Goal: Information Seeking & Learning: Check status

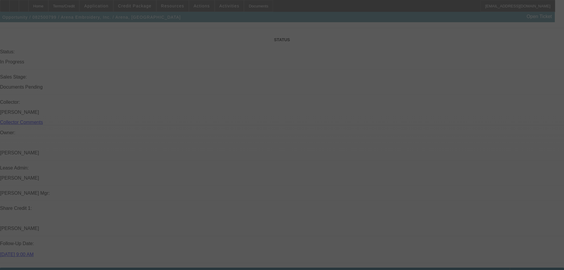
scroll to position [689, 0]
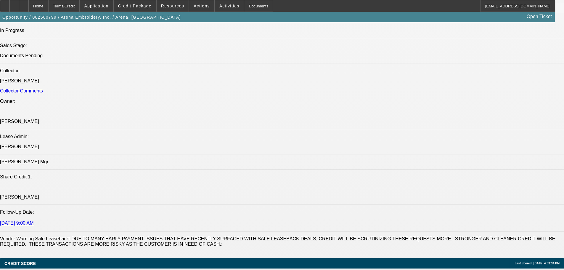
select select "0"
select select "2"
select select "0.1"
select select "4"
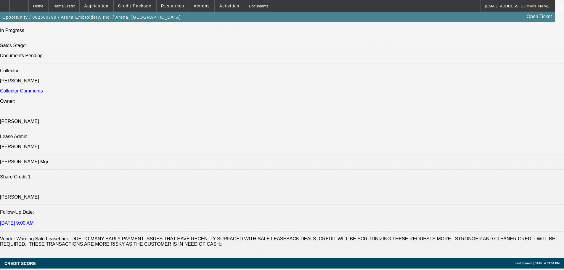
select select "0"
select select "2"
select select "0.1"
select select "4"
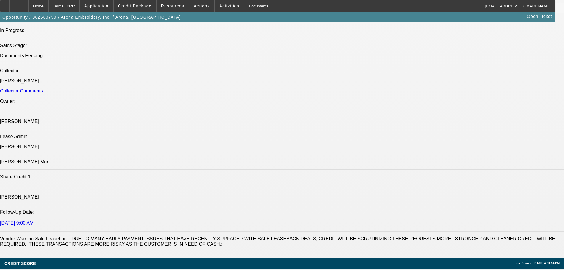
select select "0"
select select "2"
select select "0.1"
select select "4"
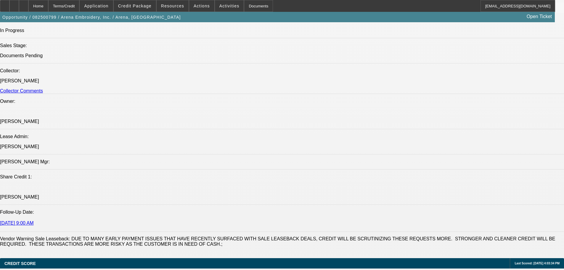
select select "0"
select select "2"
select select "0.1"
select select "4"
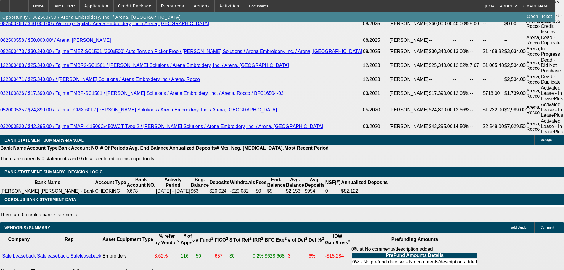
scroll to position [1161, 0]
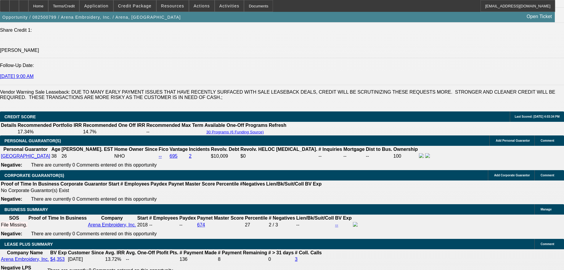
scroll to position [266, 0]
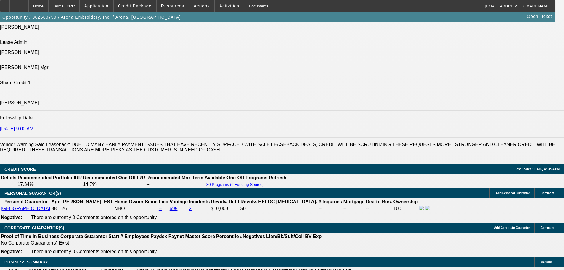
scroll to position [776, 0]
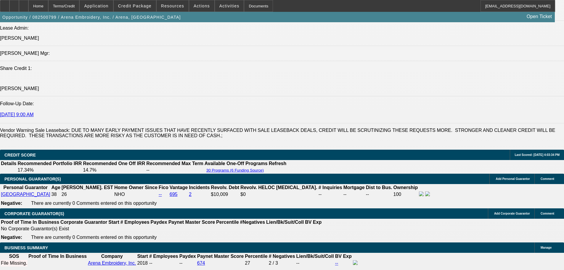
scroll to position [717, 0]
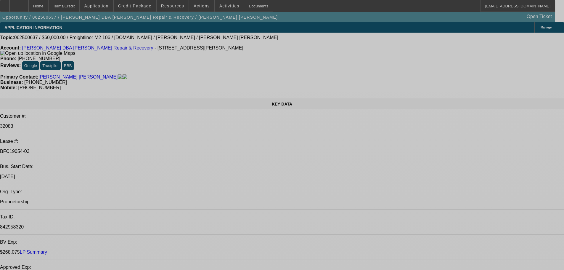
select select "0"
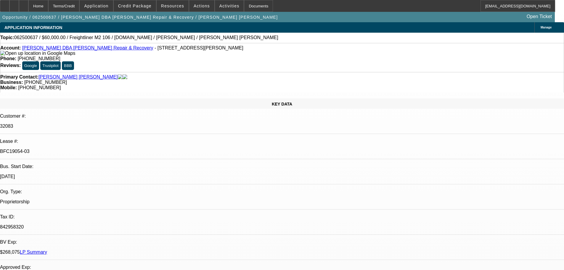
select select "2"
select select "0.1"
select select "0"
select select "2"
select select "0.1"
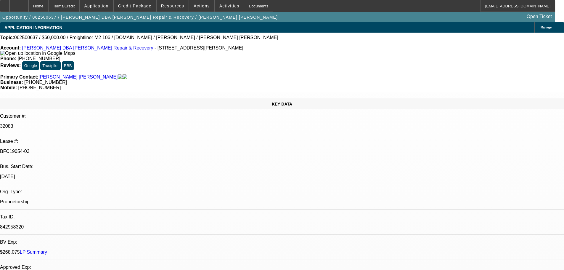
select select "0"
select select "2"
select select "0.1"
select select "0"
select select "2"
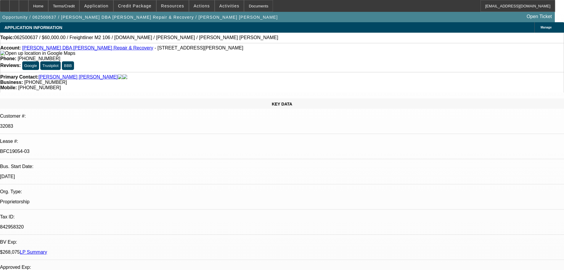
select select "0.1"
select select "1"
select select "2"
select select "4"
select select "1"
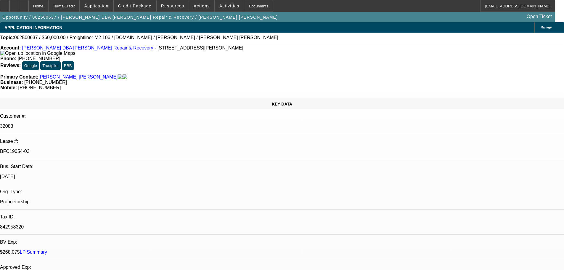
select select "2"
select select "4"
select select "1"
select select "2"
select select "4"
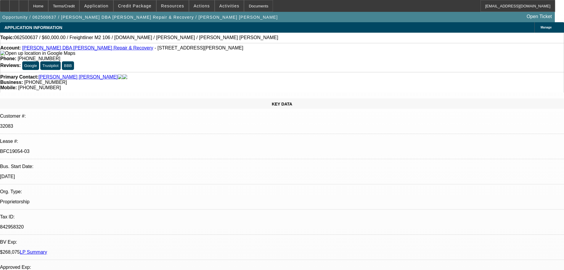
select select "1"
select select "2"
select select "4"
click at [168, 8] on span "Resources" at bounding box center [172, 6] width 23 height 5
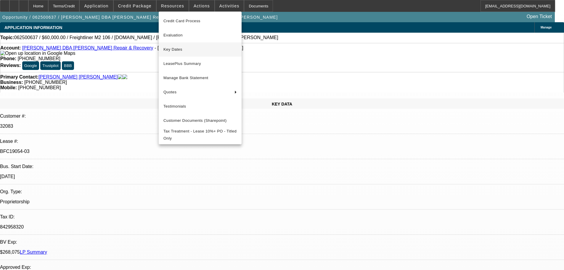
click at [176, 51] on span "Key Dates" at bounding box center [199, 49] width 73 height 7
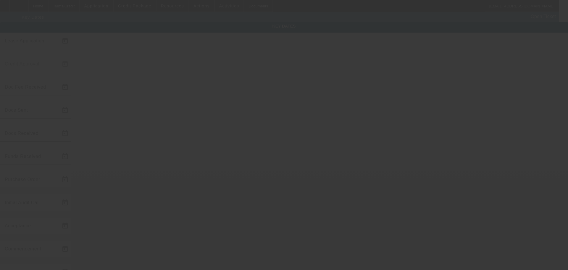
type input "6/25/2025"
type input "6/27/2025"
type input "7/7/2025"
type input "6/27/2025"
type input "7/7/2025"
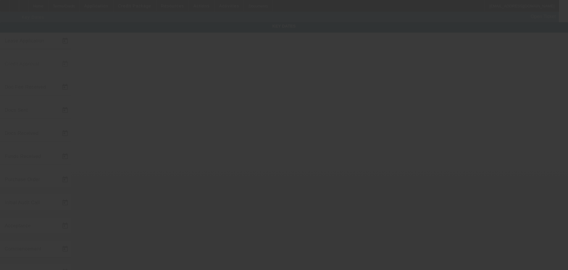
type input "7/9/2025"
type input "7/14/2025"
type input "7/15/2025"
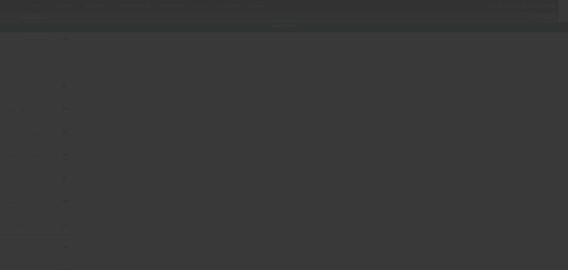
type input "8/15/2025"
type input "7/14/2025"
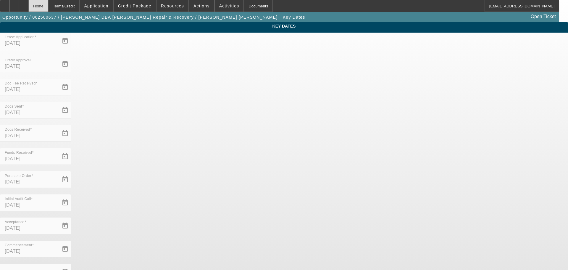
click at [48, 5] on div "Home" at bounding box center [38, 6] width 20 height 12
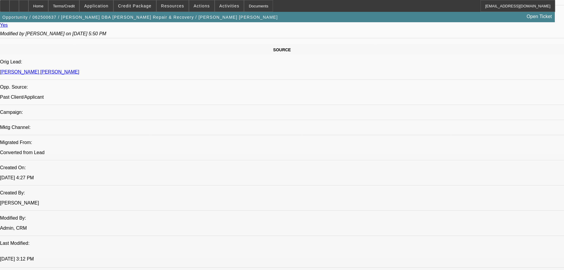
select select "0"
select select "2"
select select "0.1"
select select "4"
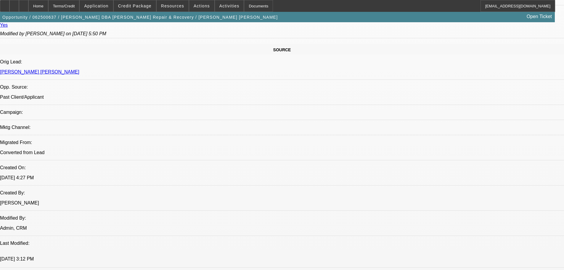
select select "0"
select select "2"
select select "0.1"
select select "4"
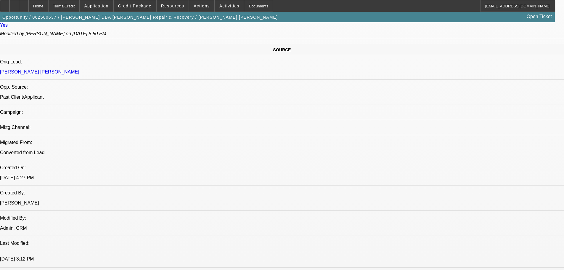
select select "0"
select select "2"
select select "0.1"
select select "4"
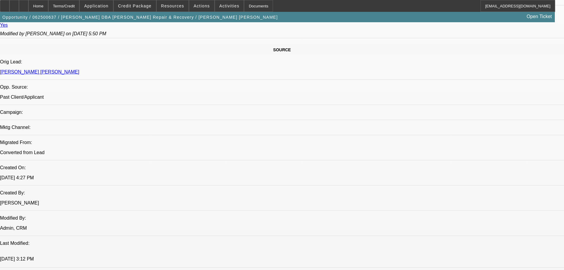
select select "0"
select select "2"
select select "0.1"
select select "4"
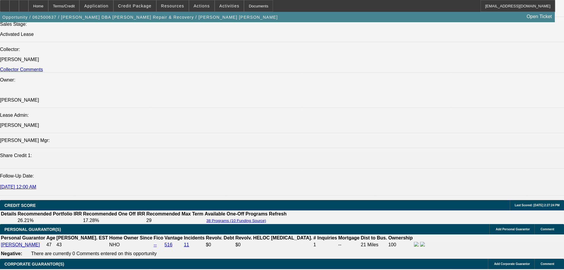
scroll to position [1006, 0]
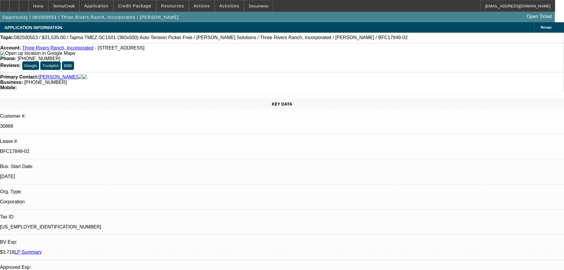
select select "0"
select select "2"
select select "0"
select select "6"
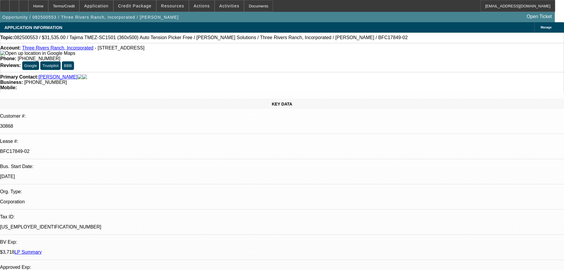
select select "0"
select select "2"
select select "0.1"
select select "4"
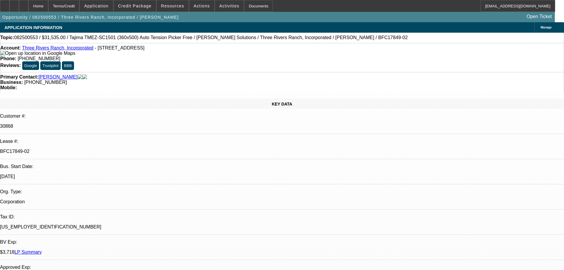
select select "0"
select select "2"
select select "0"
select select "6"
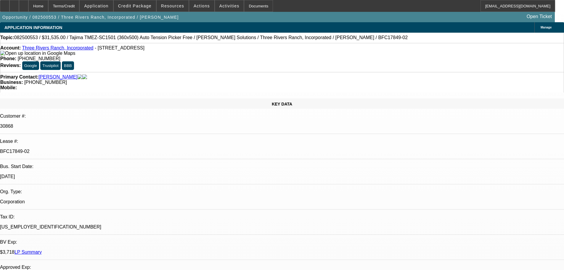
select select "0"
select select "2"
select select "0.1"
select select "4"
